Goal: Obtain resource: Download file/media

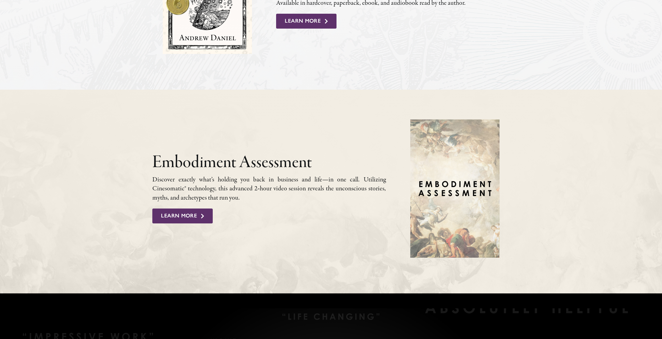
scroll to position [534, 0]
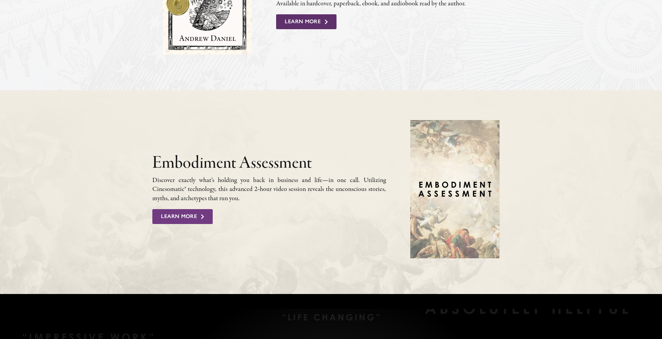
click at [185, 215] on span "Learn More" at bounding box center [179, 216] width 36 height 7
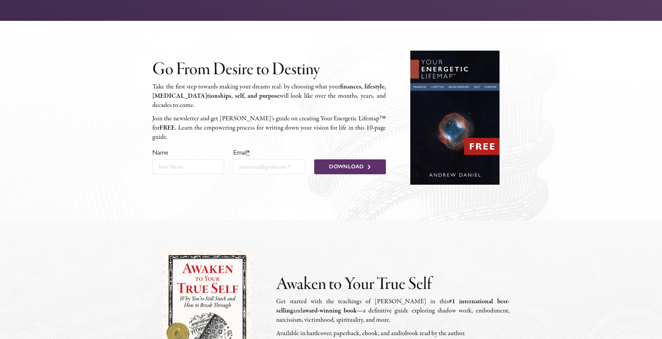
scroll to position [204, 0]
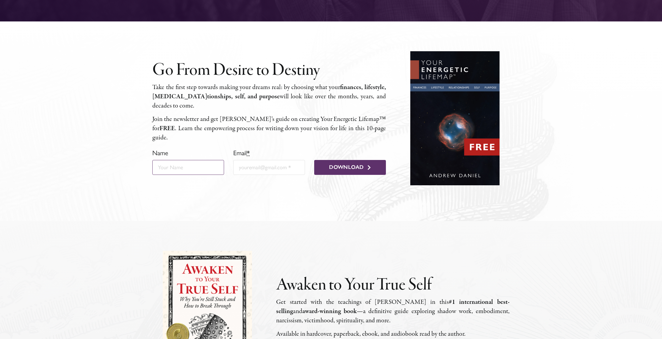
click at [216, 161] on input "Name" at bounding box center [188, 167] width 72 height 15
type input "Thomas Pennington"
type input "pennints@gmail.com"
click at [351, 164] on span "Download" at bounding box center [346, 167] width 35 height 7
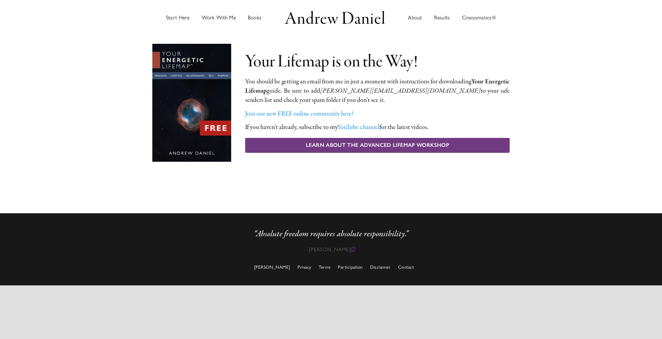
click at [368, 144] on span "Learn About The Advanced Lifemap Workshop" at bounding box center [377, 145] width 143 height 7
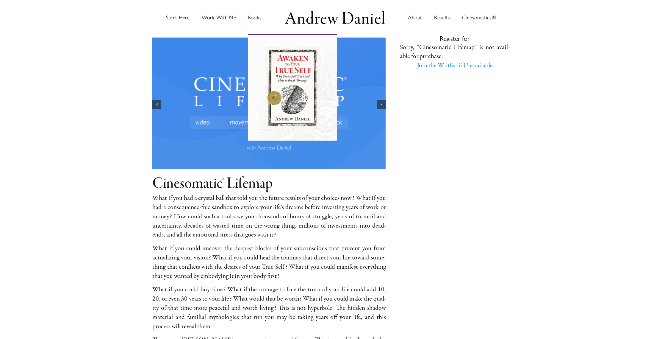
click at [253, 17] on span "Books" at bounding box center [255, 17] width 14 height 5
